Goal: Obtain resource: Obtain resource

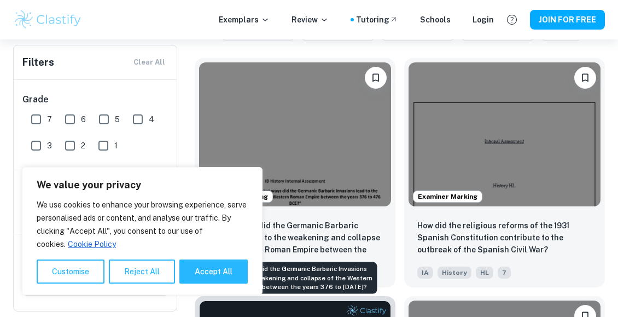
scroll to position [330, 0]
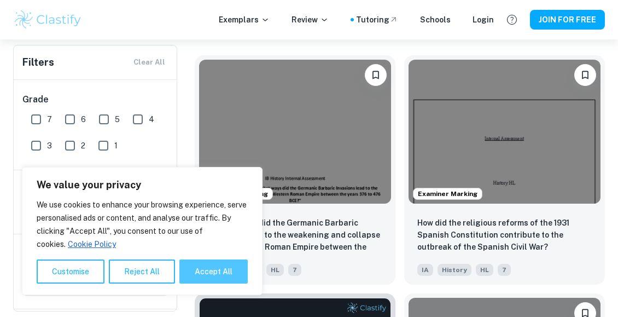
click at [210, 276] on button "Accept All" at bounding box center [213, 271] width 68 height 24
checkbox input "true"
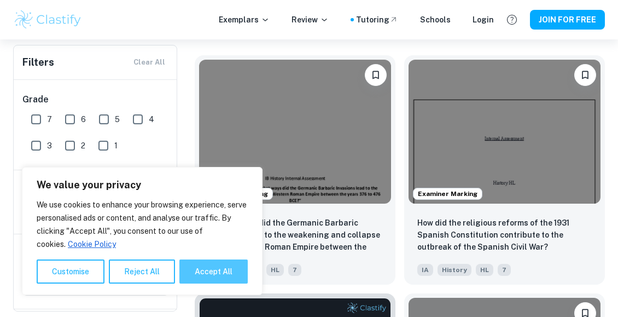
checkbox input "true"
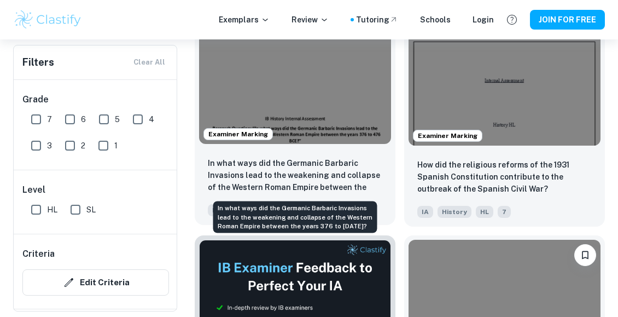
scroll to position [390, 0]
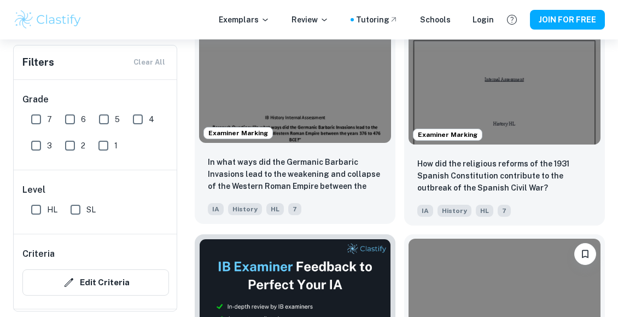
click at [321, 114] on img at bounding box center [295, 71] width 192 height 144
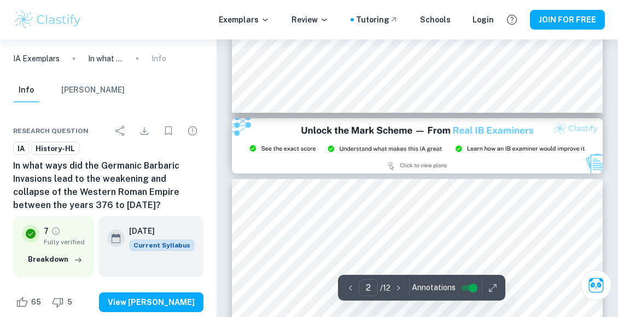
type input "3"
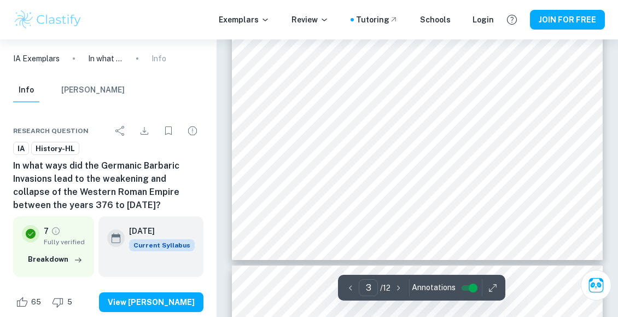
scroll to position [1504, 0]
